Goal: Task Accomplishment & Management: Manage account settings

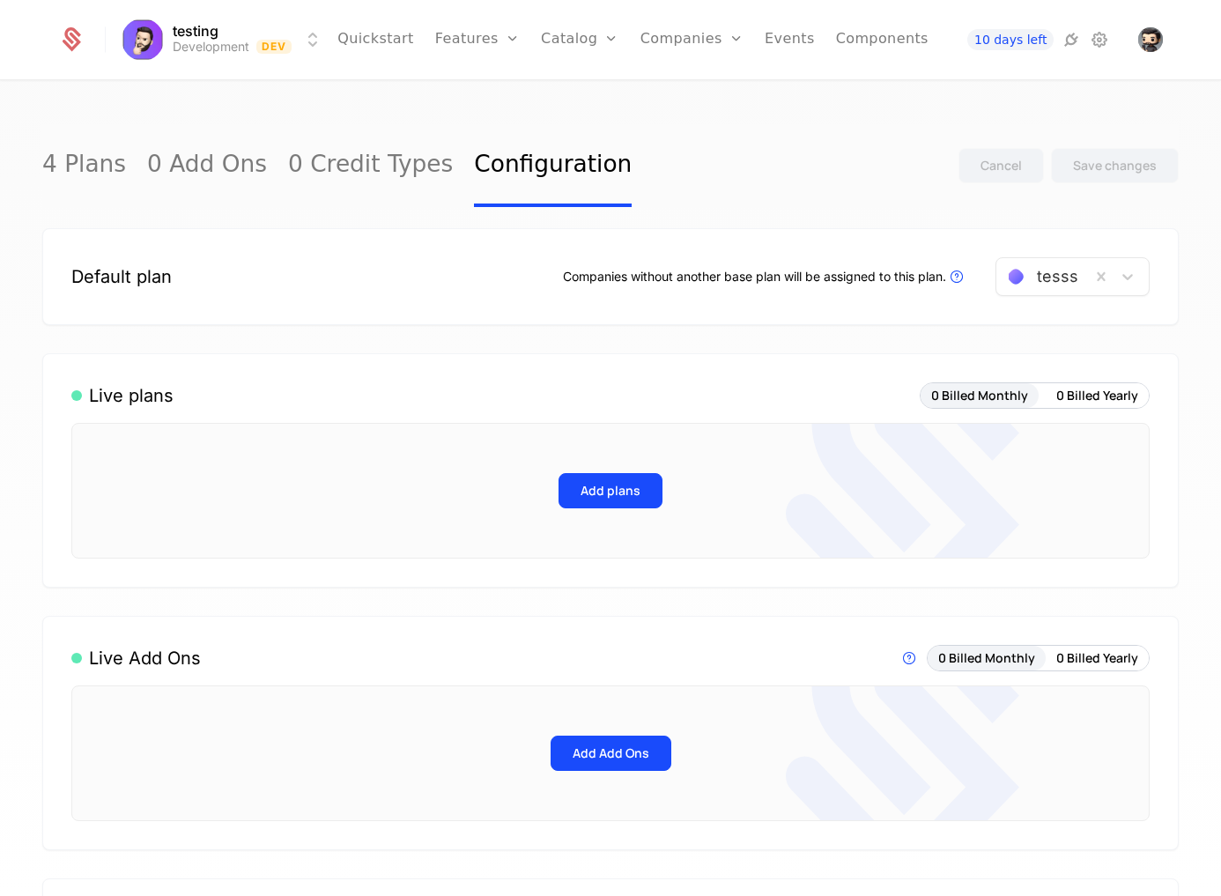
click at [638, 483] on button "Add plans" at bounding box center [611, 490] width 104 height 35
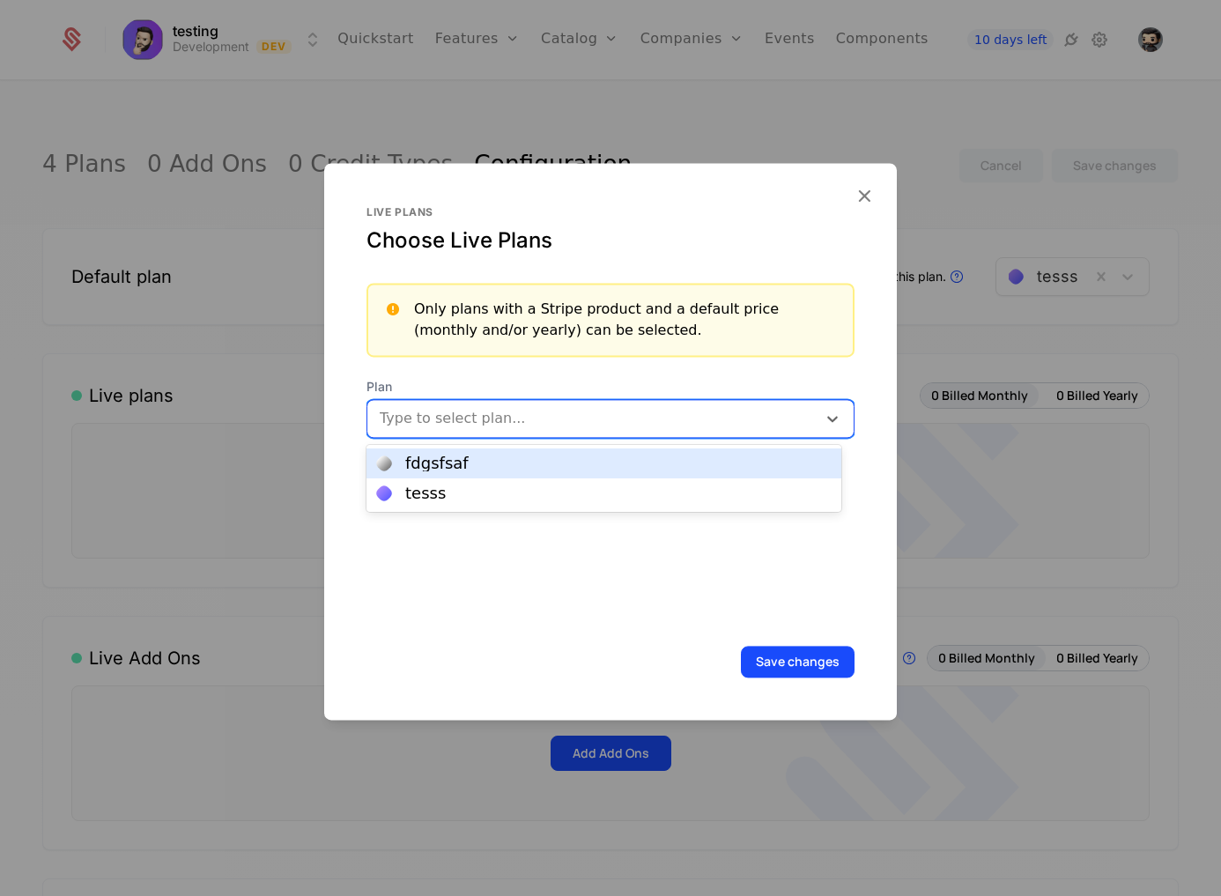
click at [508, 421] on div at bounding box center [592, 418] width 428 height 25
click at [495, 478] on div "tesss" at bounding box center [604, 493] width 475 height 30
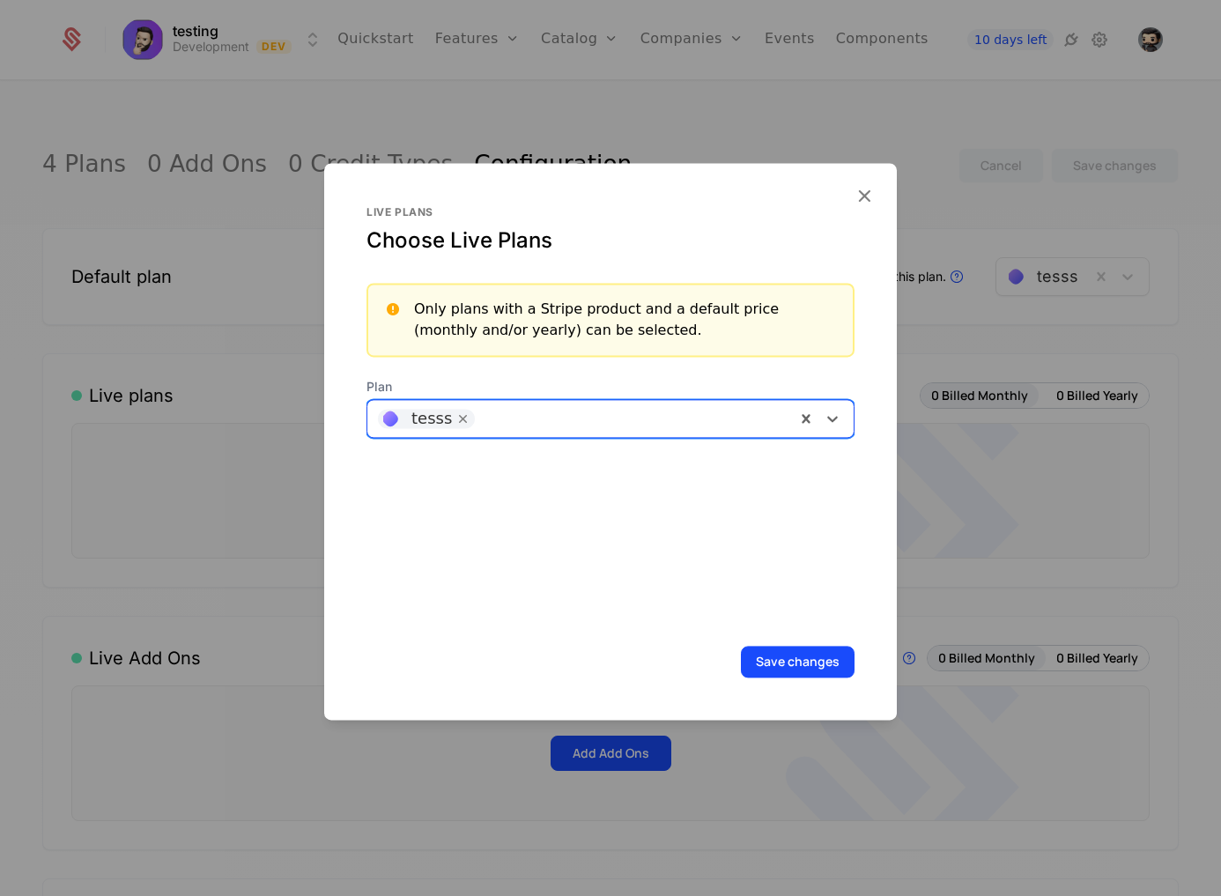
click at [481, 422] on div at bounding box center [632, 418] width 305 height 25
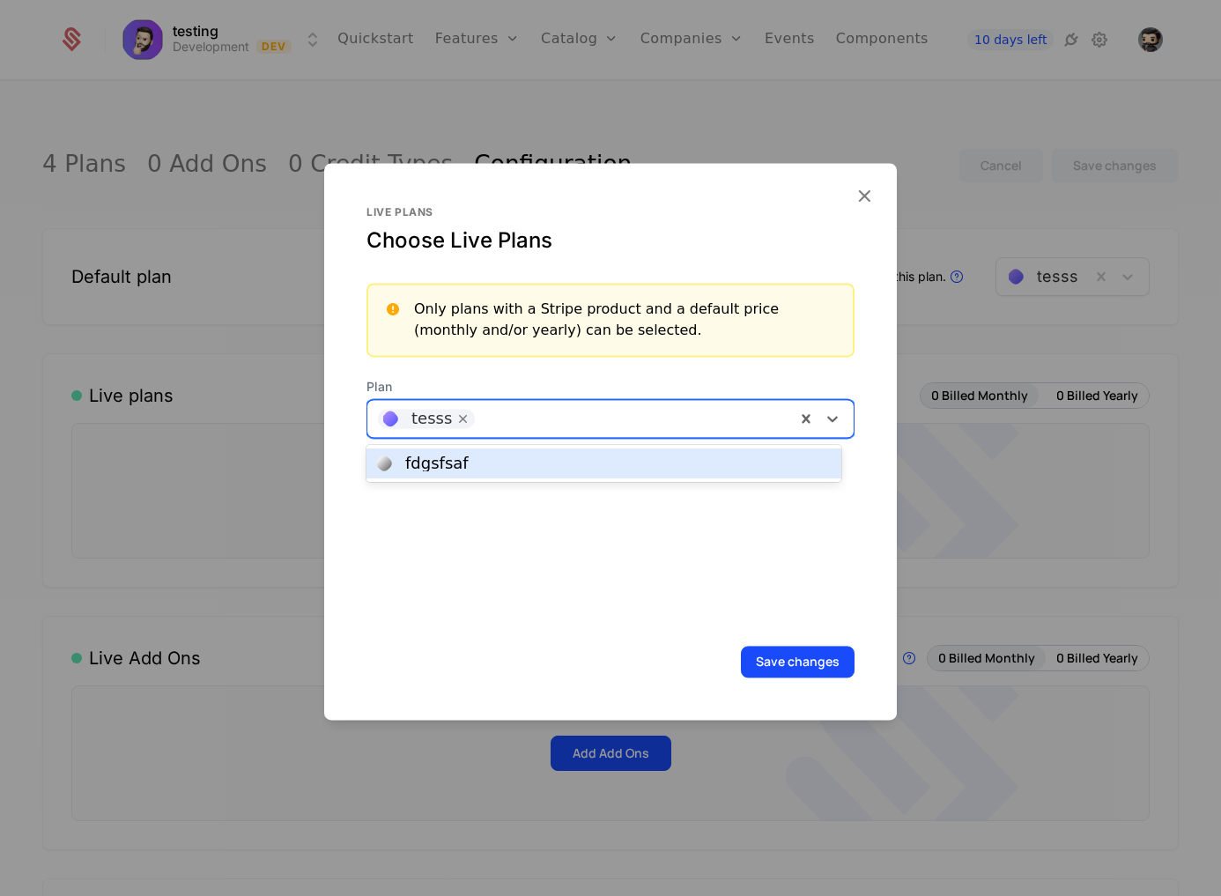
click at [484, 471] on div "fdgsfsaf" at bounding box center [604, 464] width 454 height 16
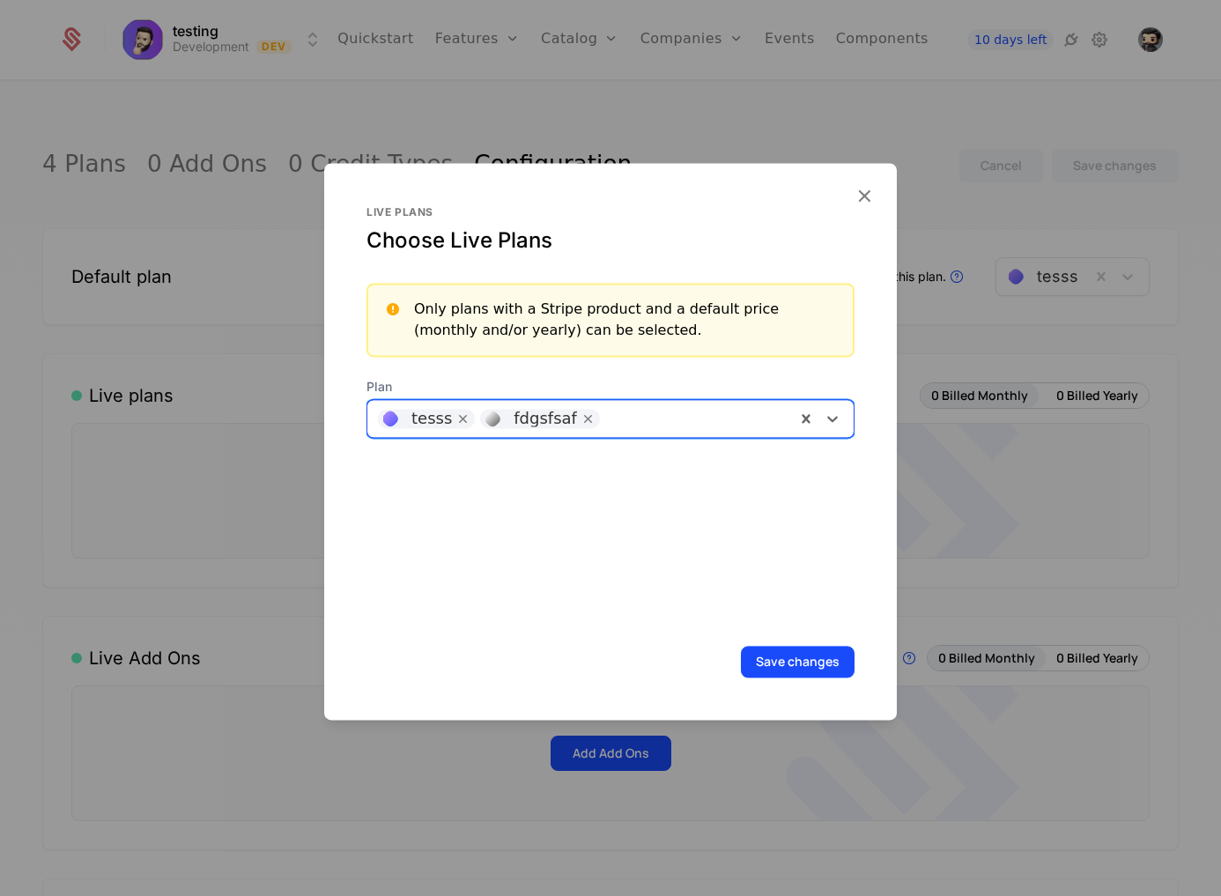
click at [809, 666] on button "Save changes" at bounding box center [798, 662] width 114 height 32
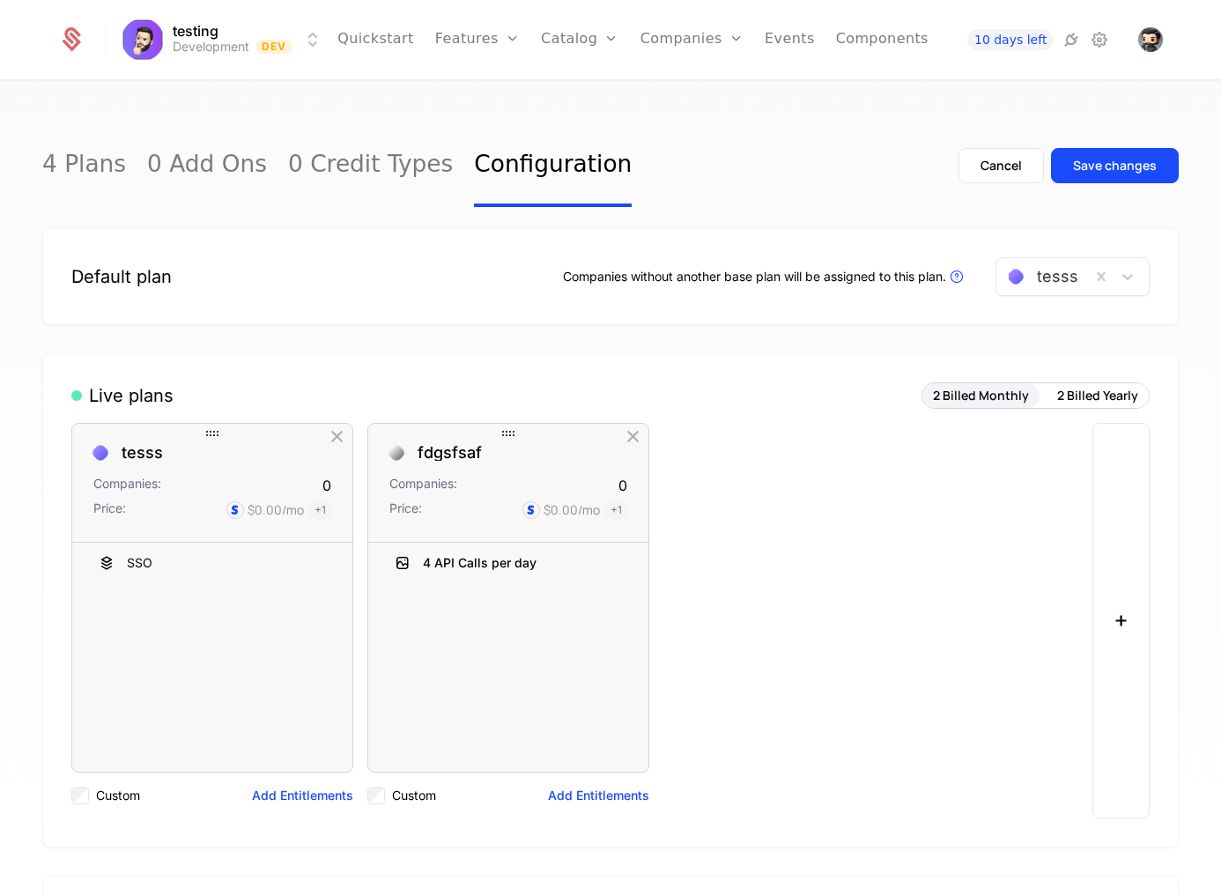
drag, startPoint x: 212, startPoint y: 434, endPoint x: 211, endPoint y: 453, distance: 18.6
click at [211, 453] on div "tesss Companies: 0 Price: $0.00 /mo + 1 SSO To pick up a draggable item, press …" at bounding box center [212, 621] width 282 height 396
click at [628, 569] on icon at bounding box center [623, 562] width 21 height 21
click at [622, 563] on icon at bounding box center [623, 562] width 21 height 21
